Goal: Information Seeking & Learning: Learn about a topic

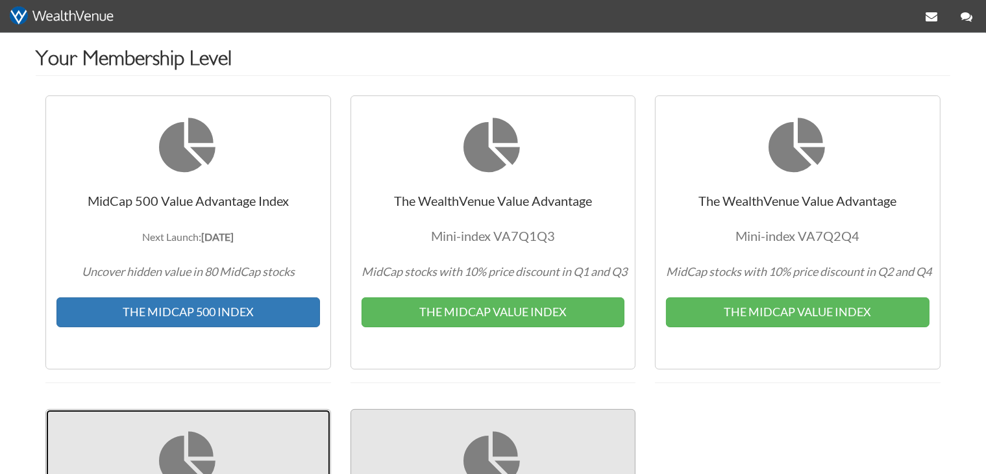
scroll to position [137, 0]
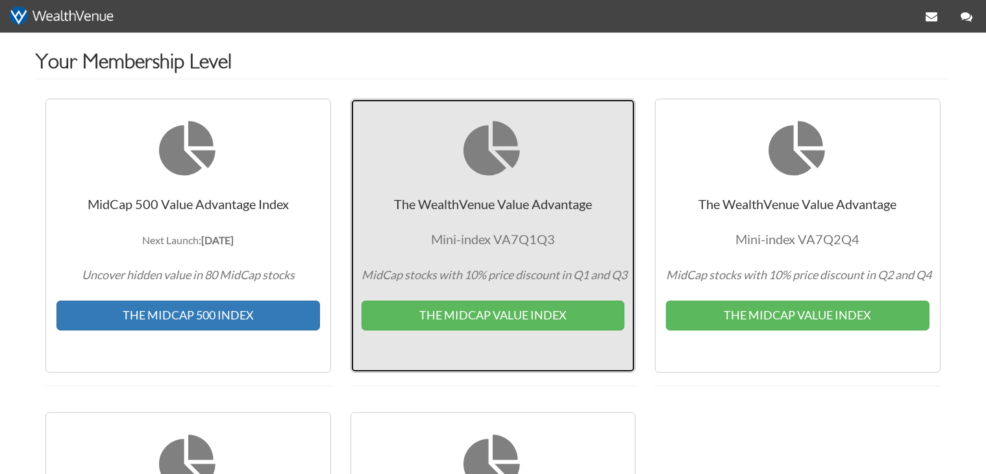
click at [574, 251] on link "The WealthVenue Value Advantage Mini-index VA7Q1Q3 MidCap stocks with 10% price…" at bounding box center [494, 235] width 286 height 273
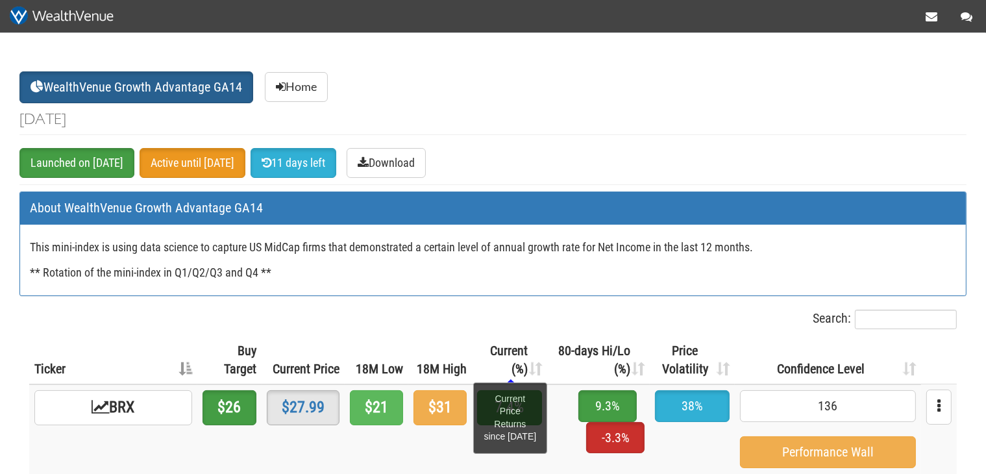
click at [479, 362] on th "Current (%) Current Price Returns since 06-27-2025" at bounding box center [509, 360] width 75 height 48
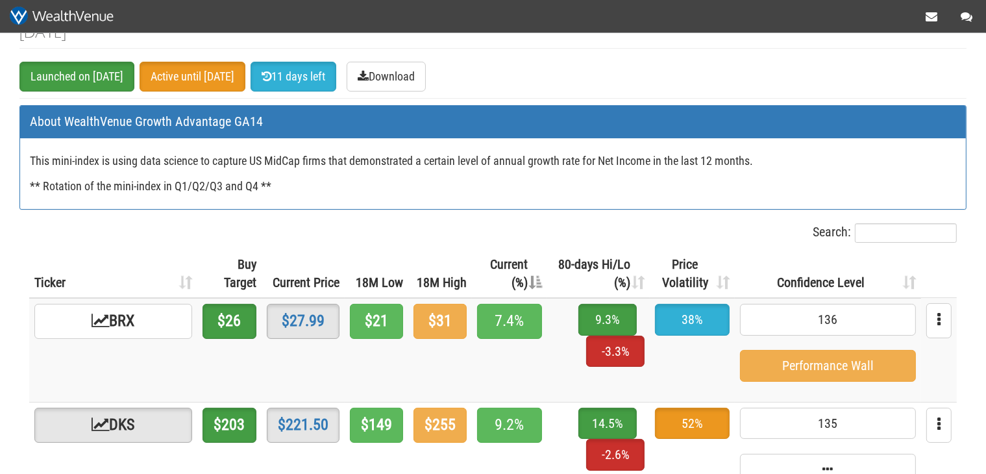
scroll to position [137, 0]
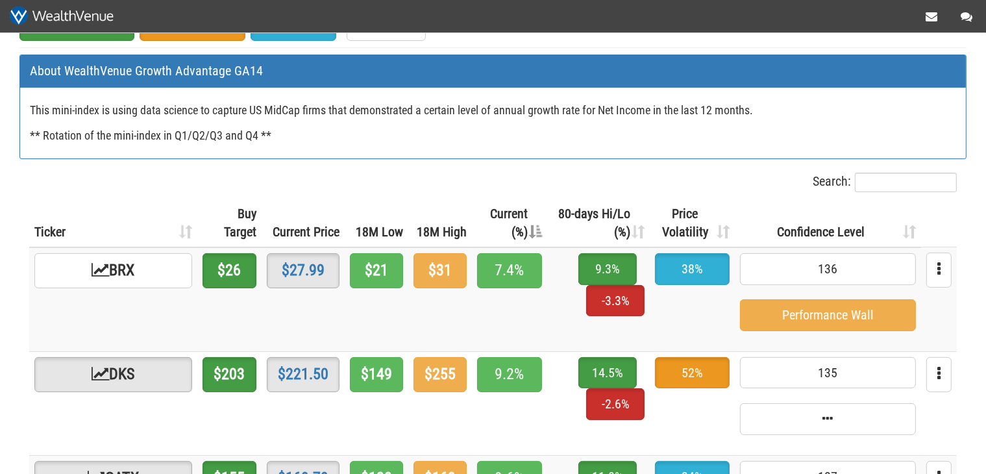
click at [500, 214] on th "Current (%)" at bounding box center [509, 223] width 75 height 48
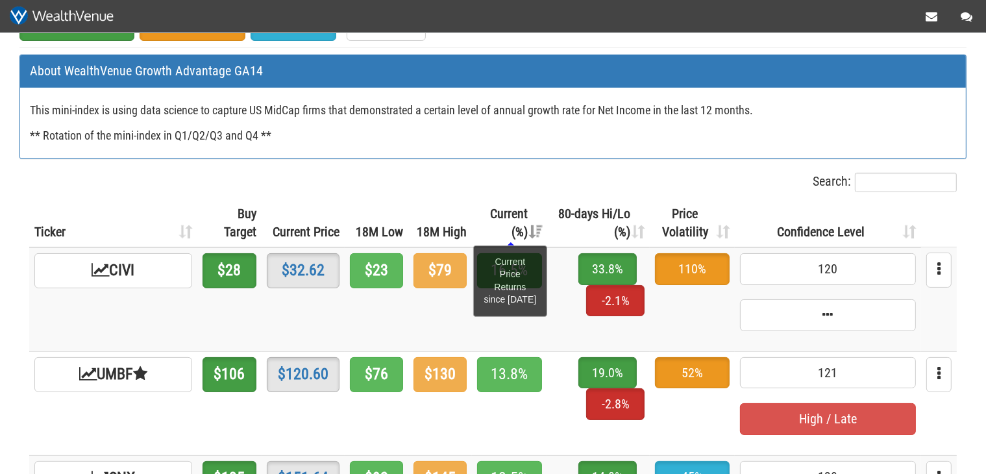
click at [490, 210] on span "Current (%)" at bounding box center [509, 223] width 38 height 34
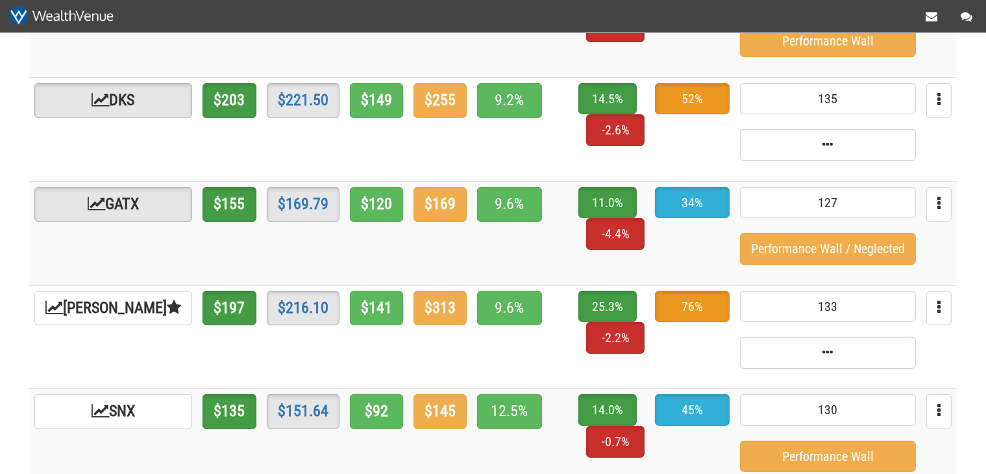
scroll to position [205, 0]
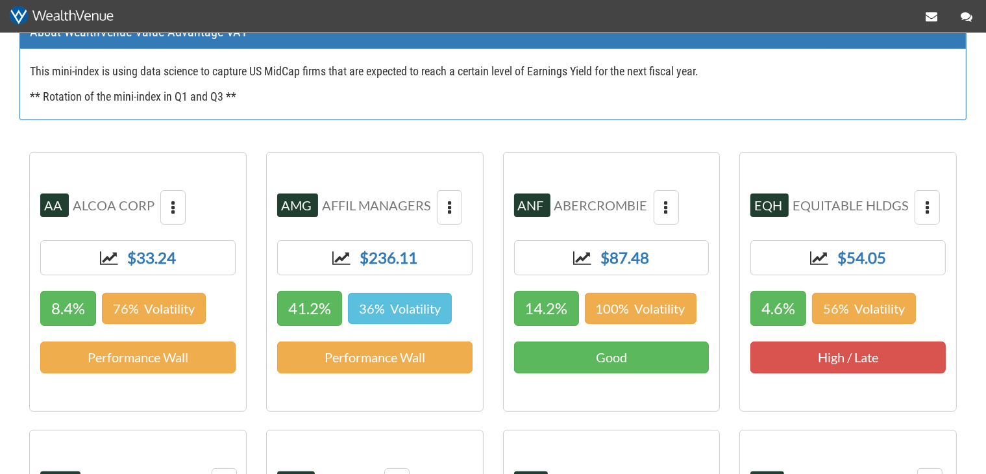
scroll to position [68, 0]
